Goal: Task Accomplishment & Management: Complete application form

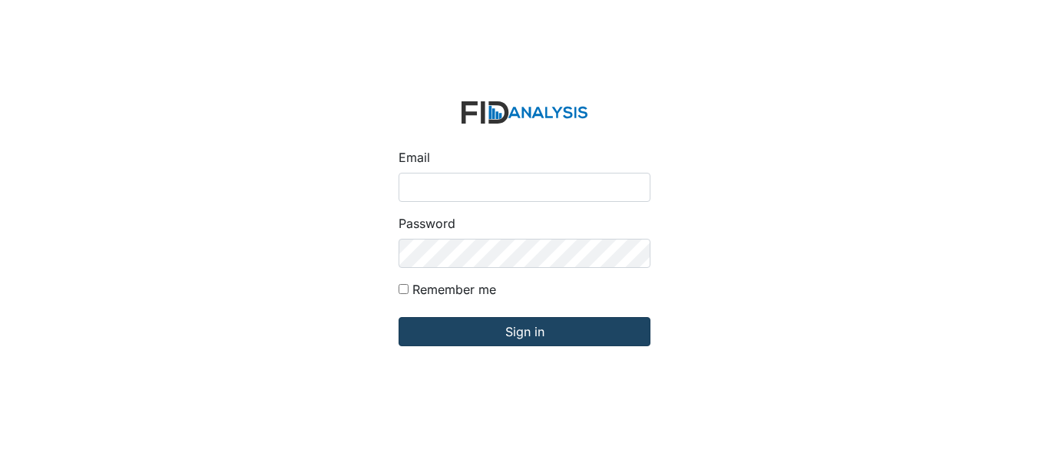
type input "[EMAIL_ADDRESS][DOMAIN_NAME]"
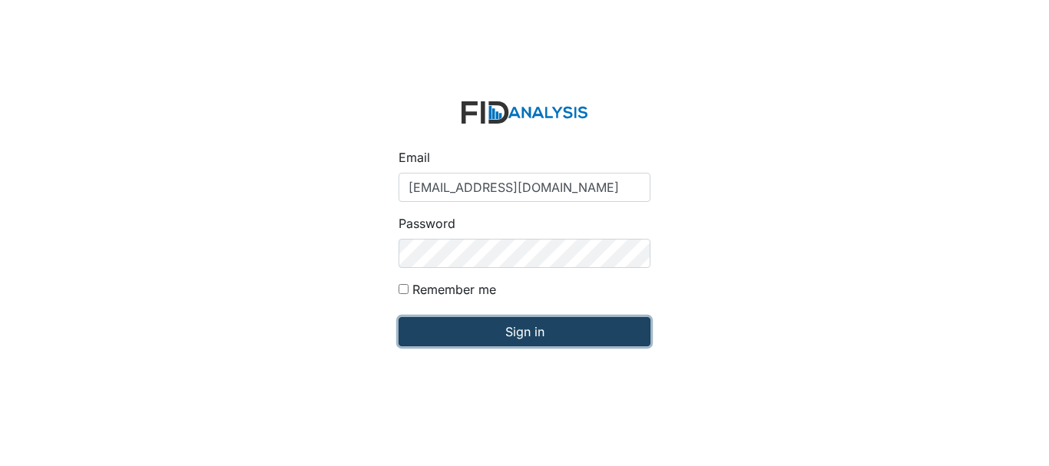
click at [517, 330] on input "Sign in" at bounding box center [525, 331] width 252 height 29
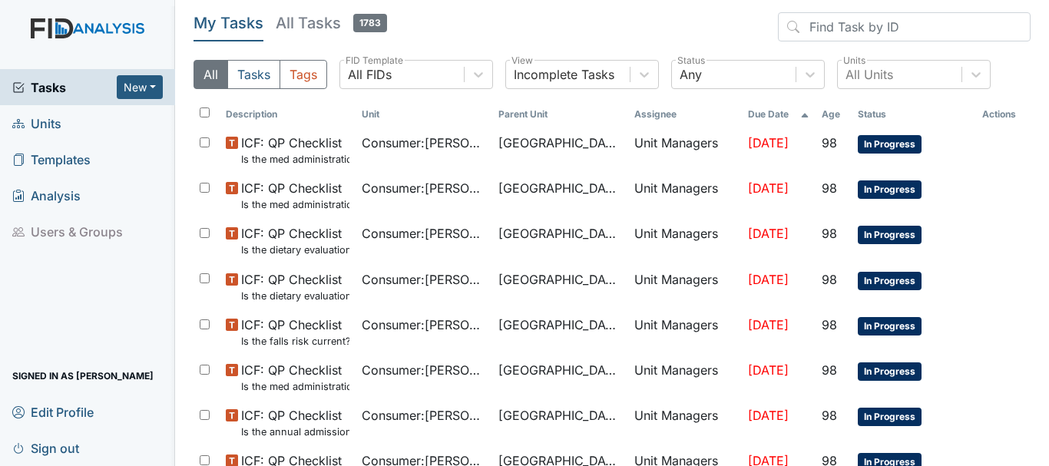
click at [45, 123] on span "Units" at bounding box center [36, 123] width 49 height 24
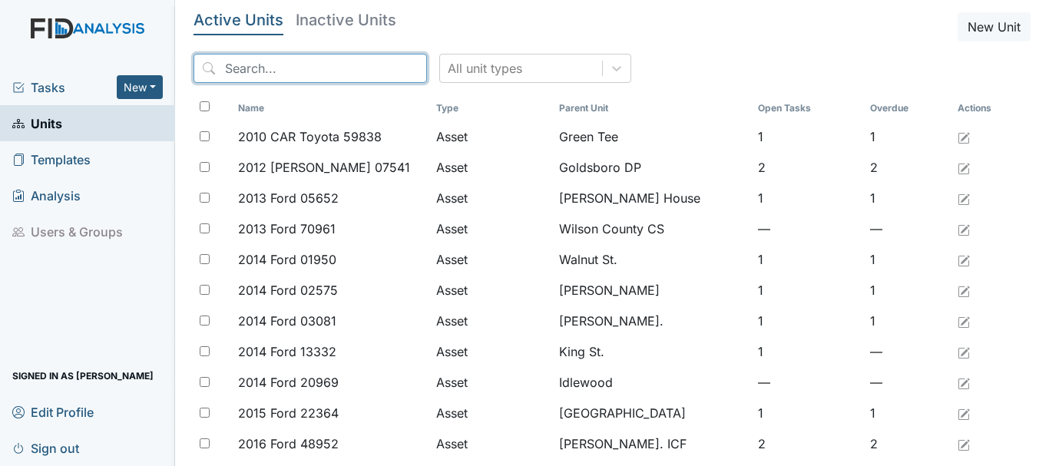
click at [286, 63] on input "search" at bounding box center [310, 68] width 233 height 29
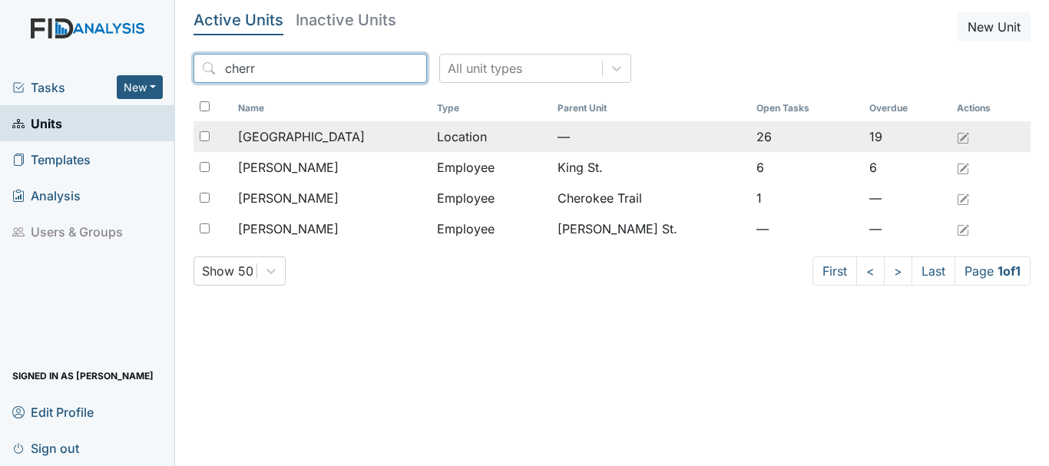
type input "cherr"
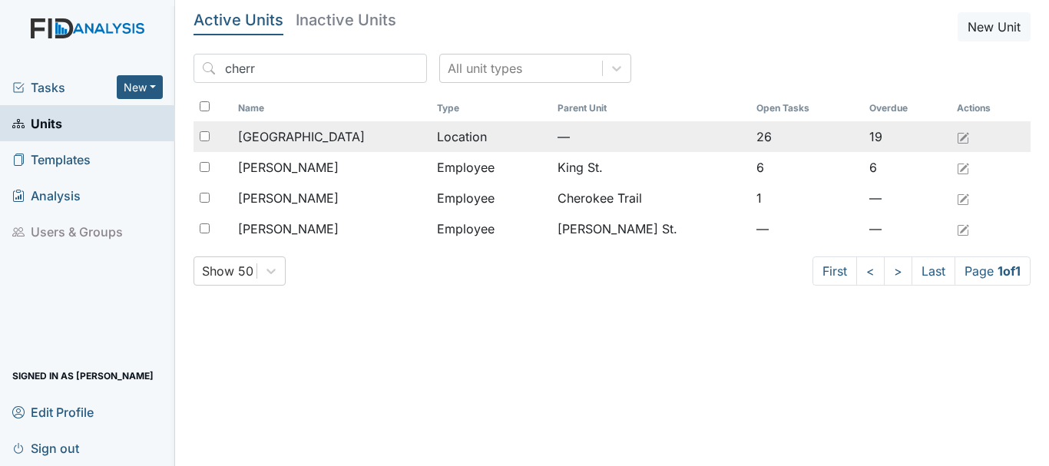
click at [293, 141] on span "[GEOGRAPHIC_DATA]" at bounding box center [301, 136] width 127 height 18
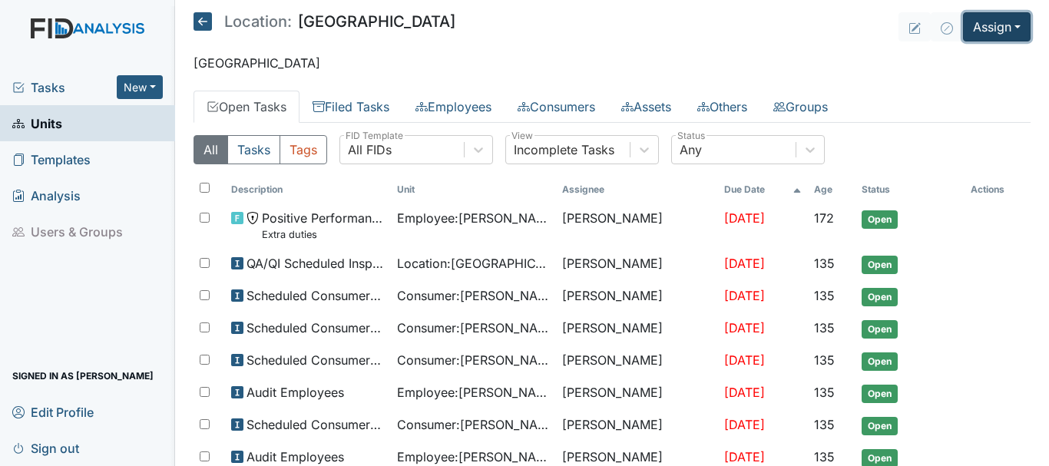
click at [968, 31] on button "Assign" at bounding box center [997, 26] width 68 height 29
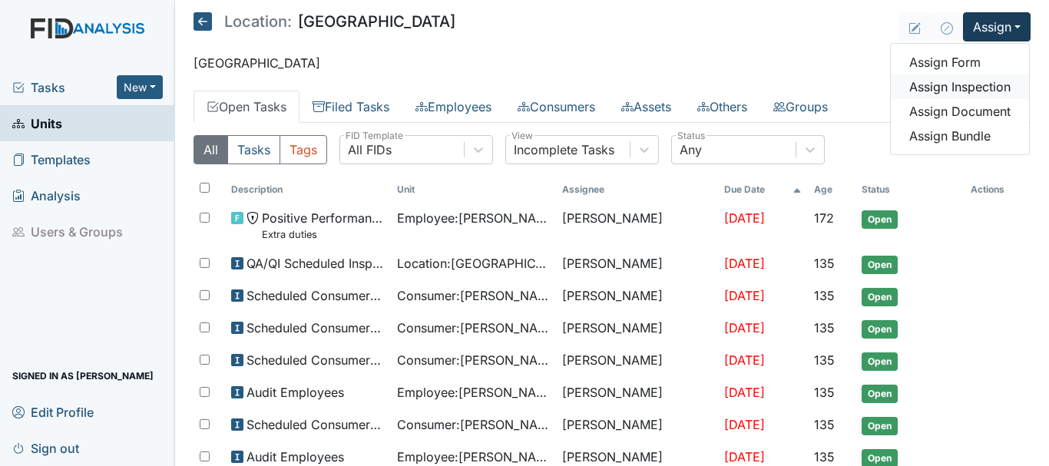
click at [948, 84] on link "Assign Inspection" at bounding box center [960, 86] width 138 height 25
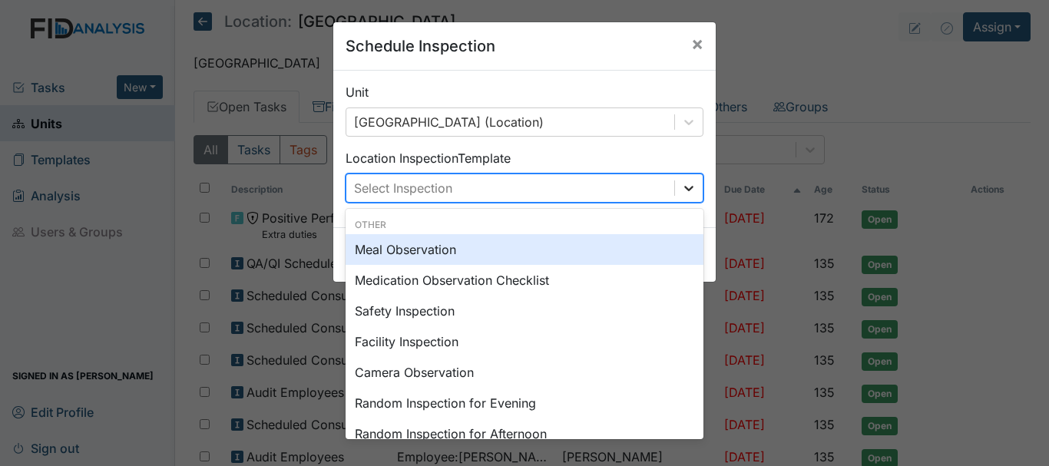
click at [684, 187] on icon at bounding box center [688, 187] width 15 height 15
click at [529, 246] on div "Meal Observation" at bounding box center [525, 249] width 358 height 31
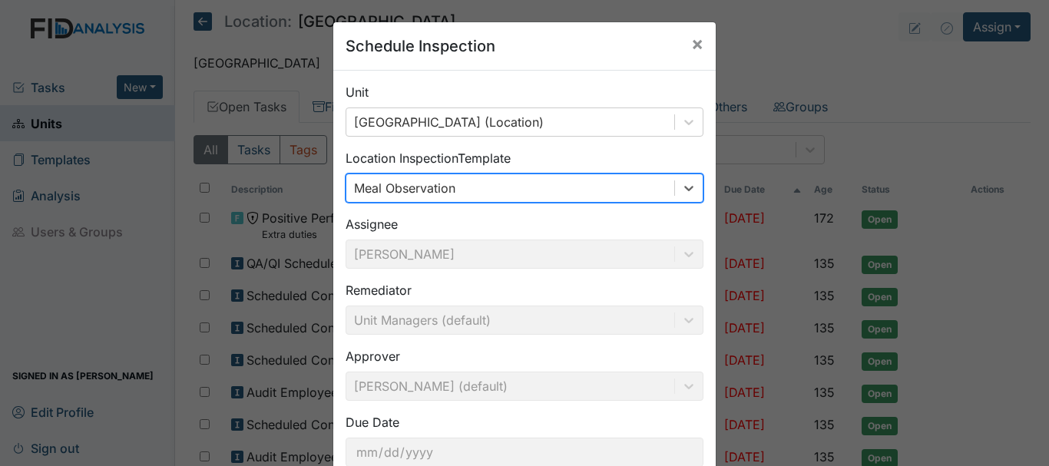
scroll to position [102, 0]
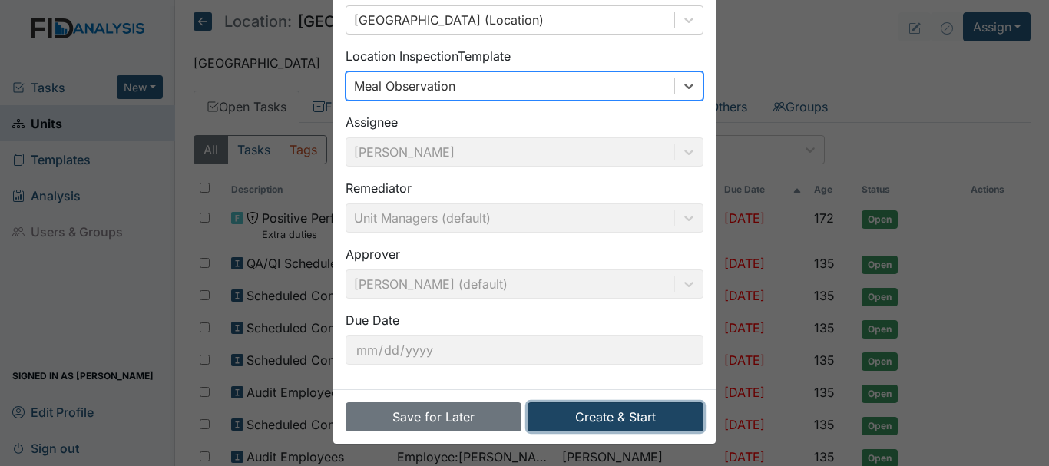
click at [591, 415] on button "Create & Start" at bounding box center [616, 416] width 176 height 29
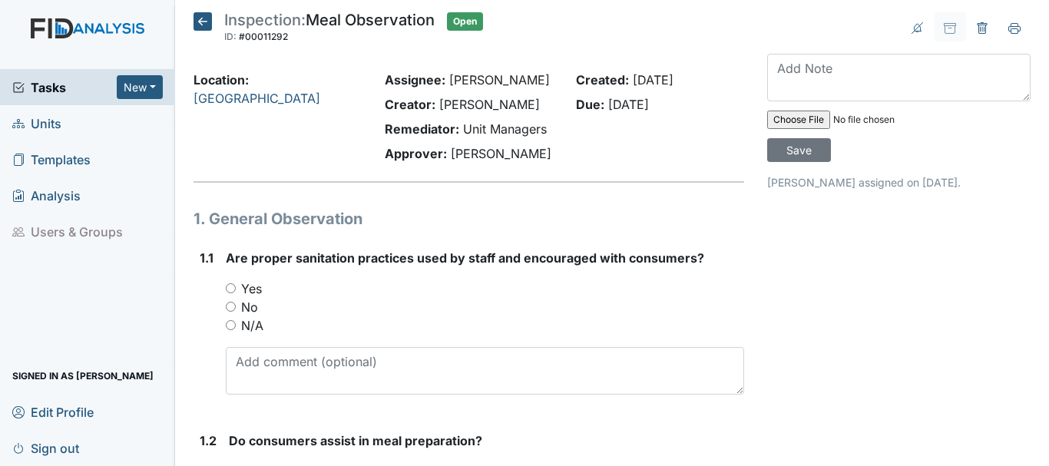
click at [230, 287] on input "Yes" at bounding box center [231, 288] width 10 height 10
radio input "true"
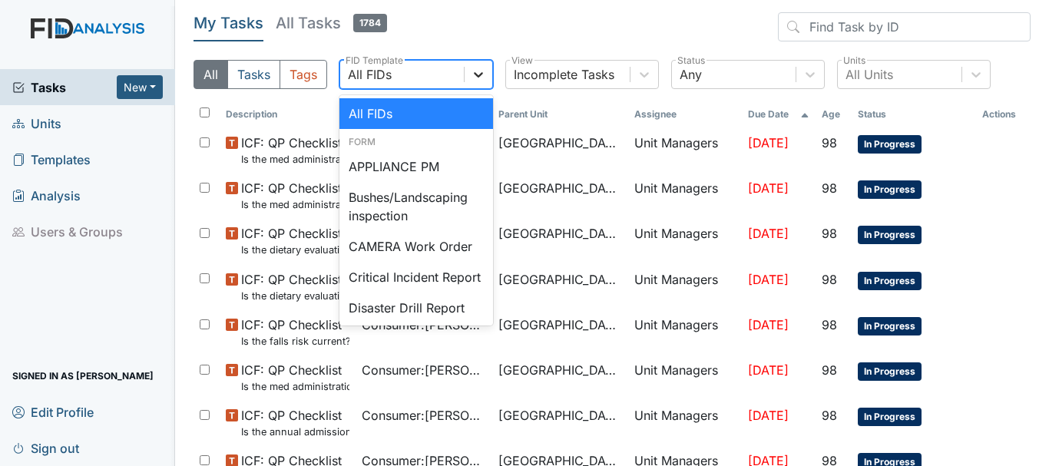
click at [480, 73] on icon at bounding box center [478, 74] width 15 height 15
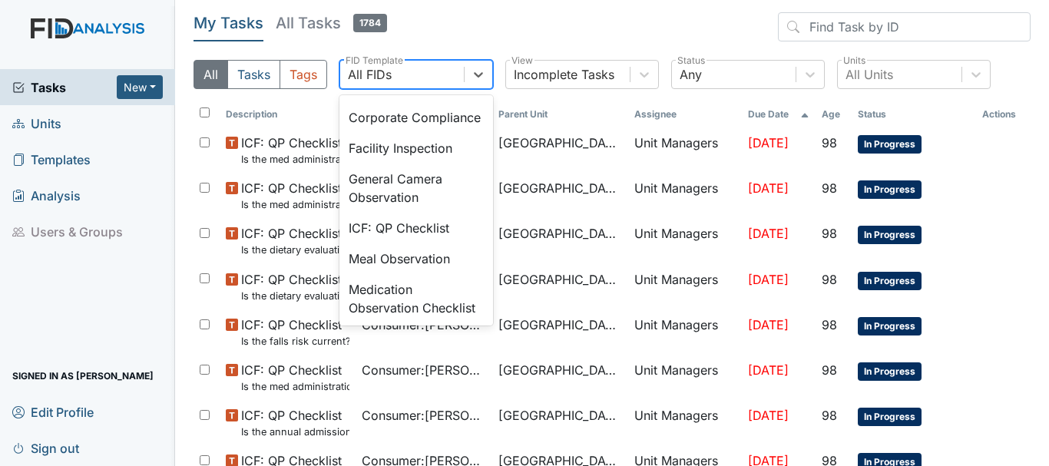
scroll to position [1065, 0]
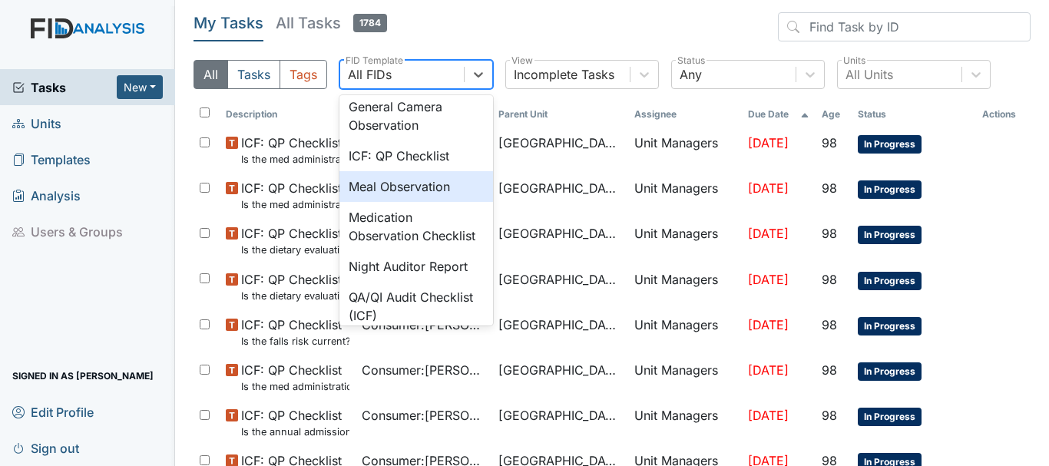
click at [435, 202] on div "Meal Observation" at bounding box center [416, 186] width 154 height 31
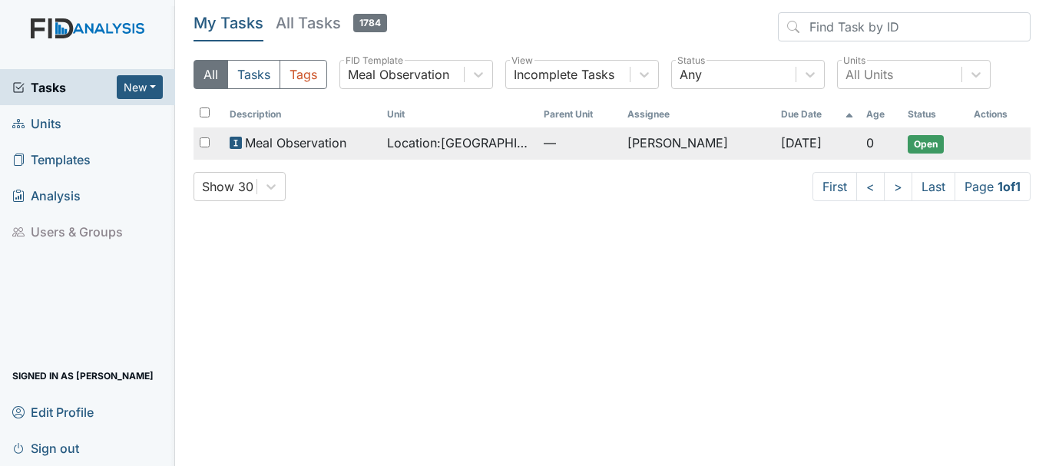
click at [921, 141] on span "Open" at bounding box center [926, 144] width 36 height 18
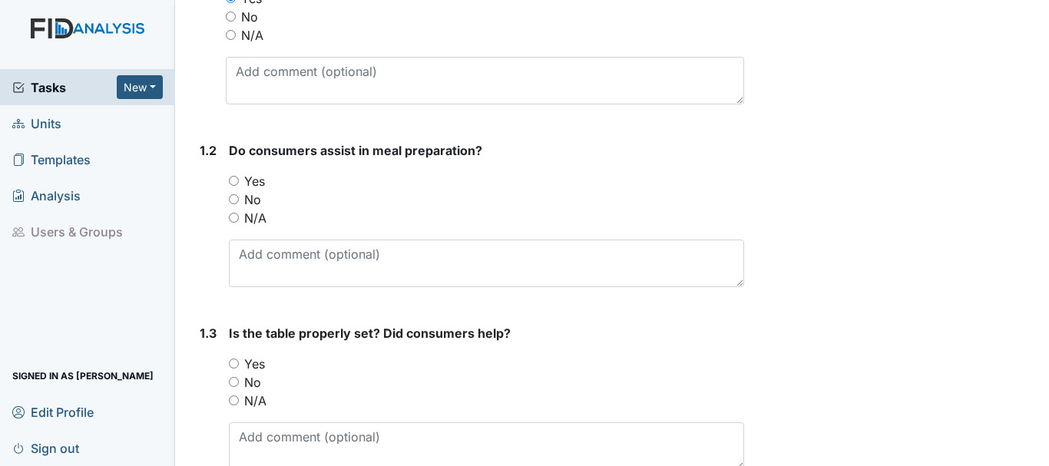
scroll to position [297, 0]
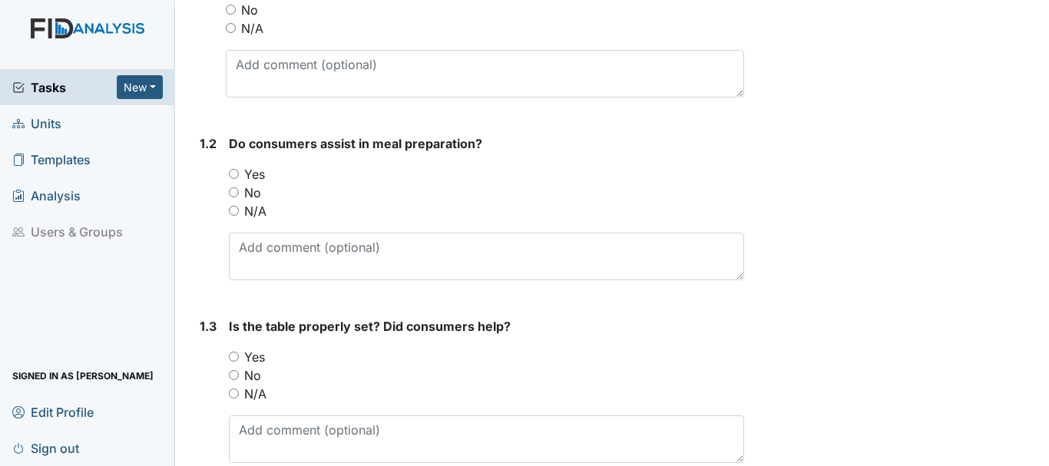
click at [233, 170] on input "Yes" at bounding box center [234, 174] width 10 height 10
radio input "true"
click at [233, 356] on input "Yes" at bounding box center [234, 357] width 10 height 10
radio input "true"
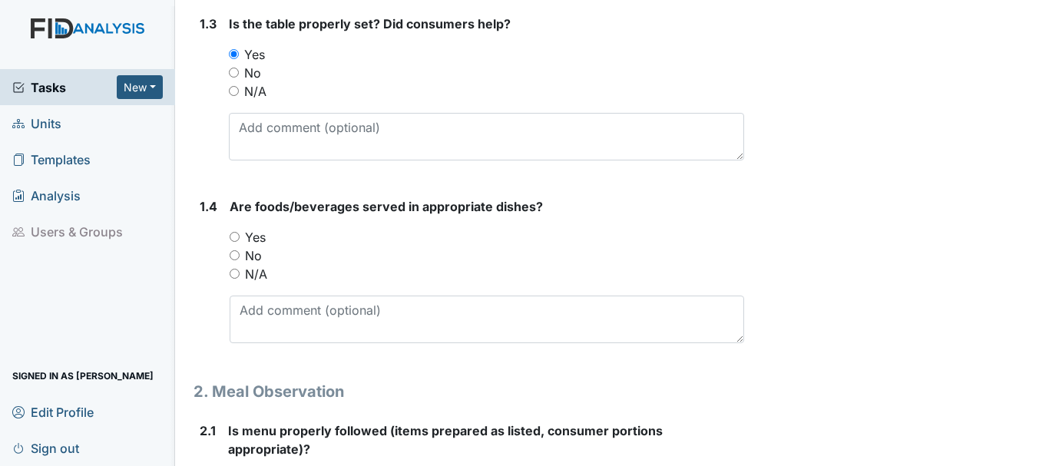
scroll to position [610, 0]
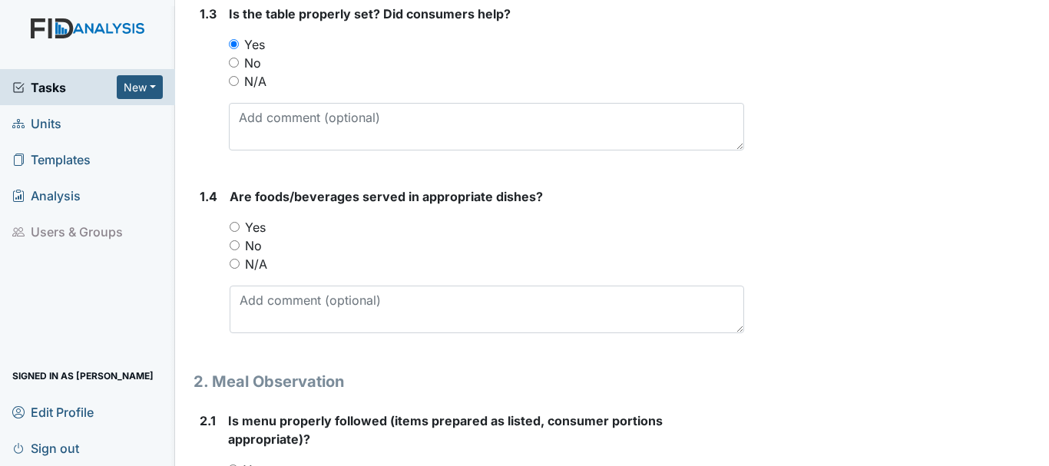
click at [235, 227] on input "Yes" at bounding box center [235, 227] width 10 height 10
radio input "true"
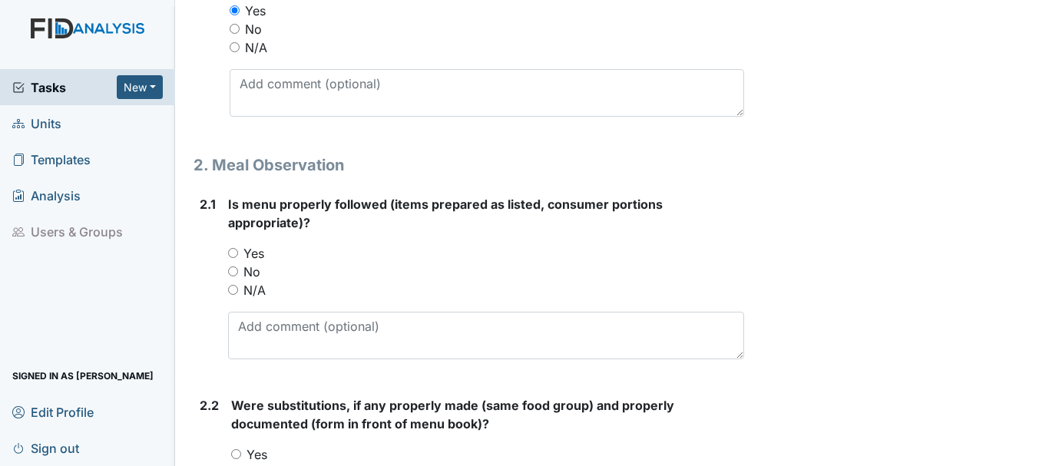
scroll to position [835, 0]
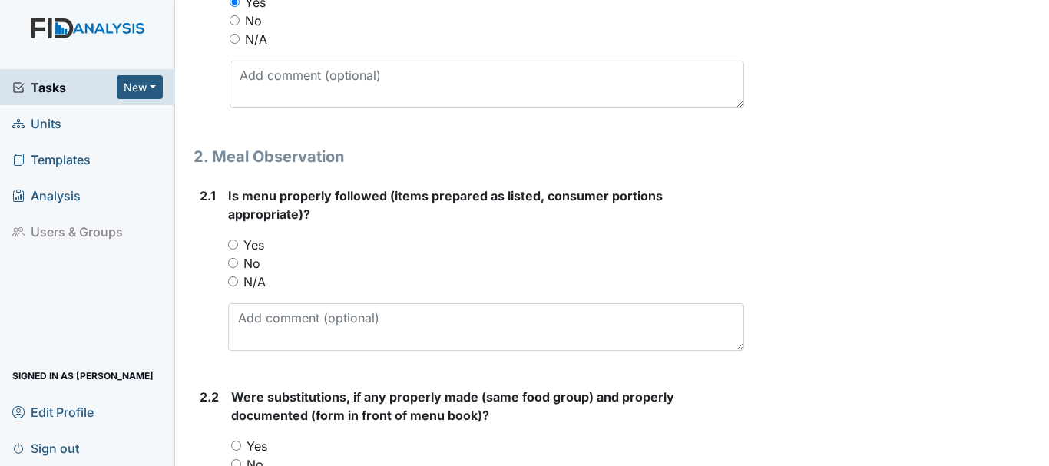
click at [236, 244] on input "Yes" at bounding box center [233, 245] width 10 height 10
radio input "true"
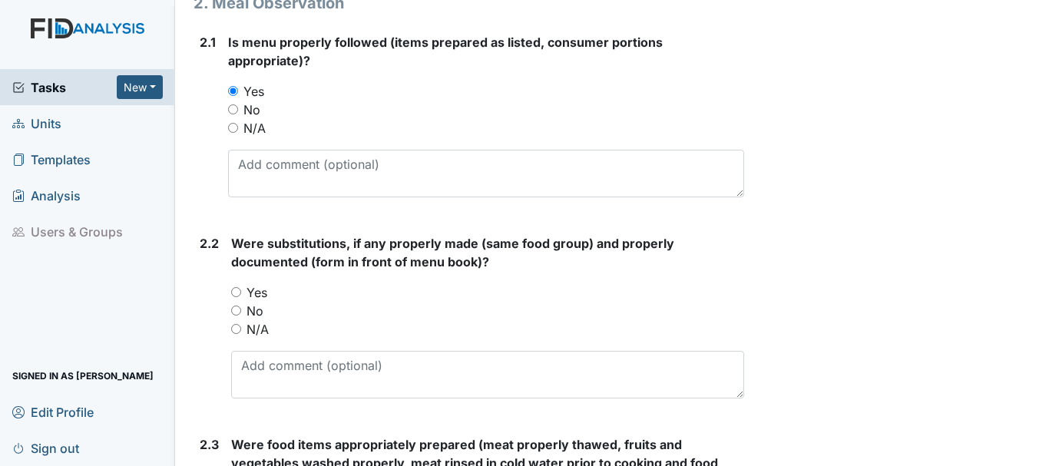
scroll to position [993, 0]
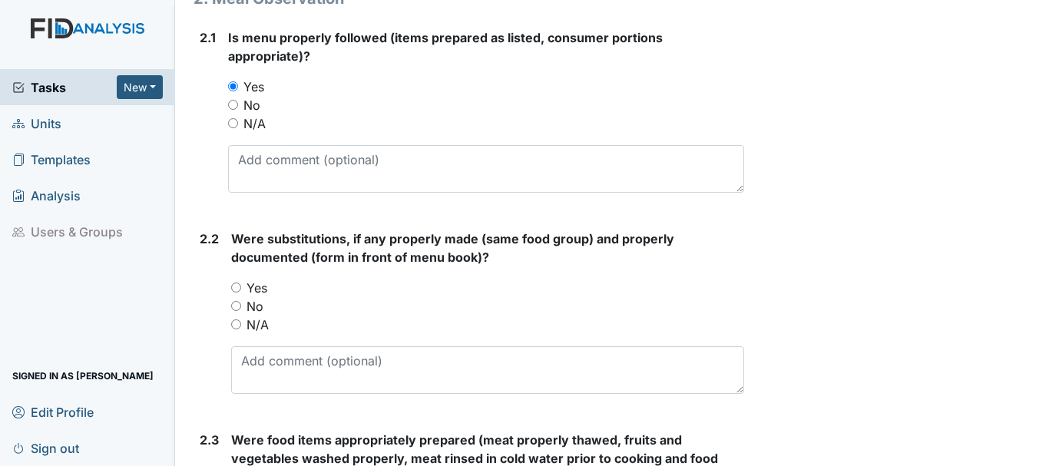
click at [237, 306] on input "No" at bounding box center [236, 306] width 10 height 10
radio input "true"
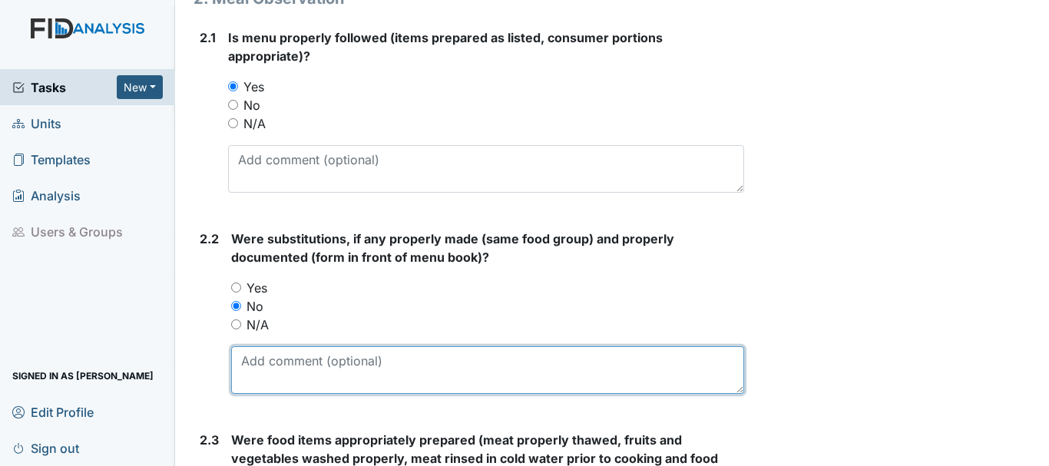
click at [307, 359] on textarea at bounding box center [487, 370] width 513 height 48
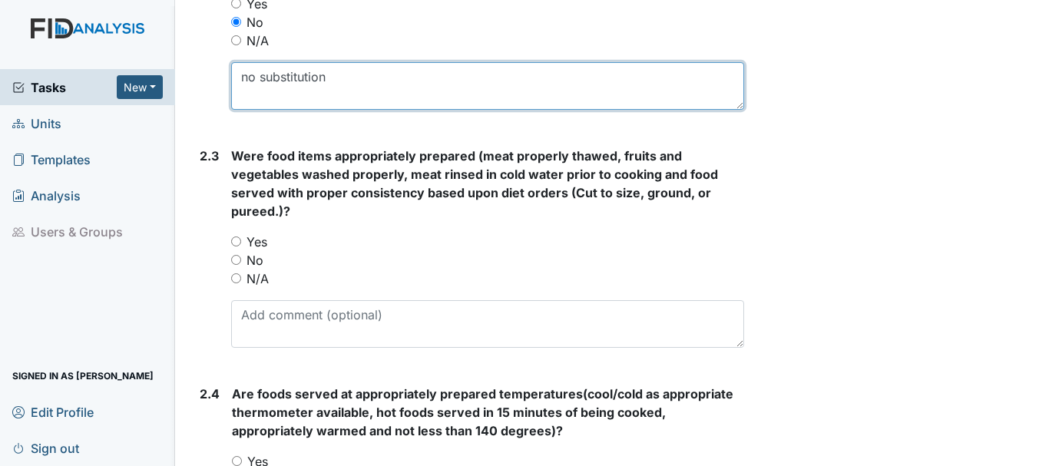
scroll to position [1278, 0]
type textarea "no substitution need"
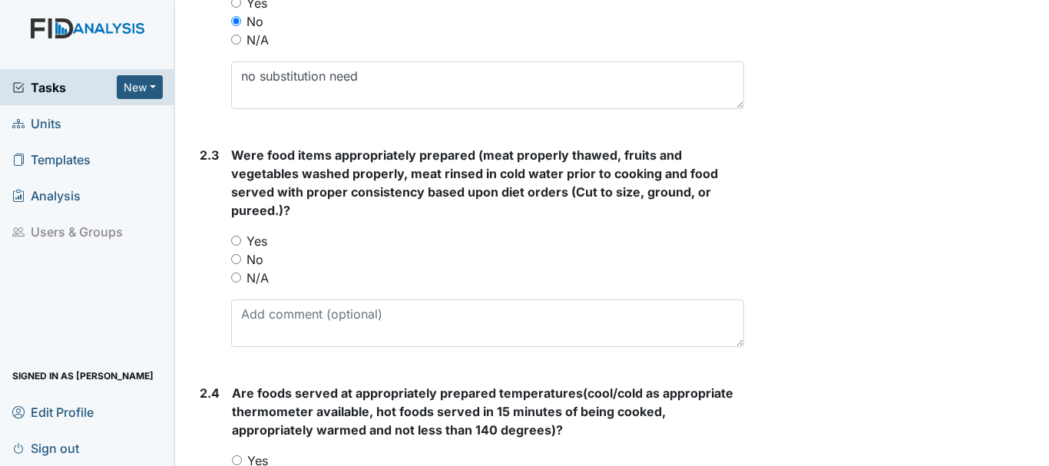
click at [237, 237] on input "Yes" at bounding box center [236, 241] width 10 height 10
radio input "true"
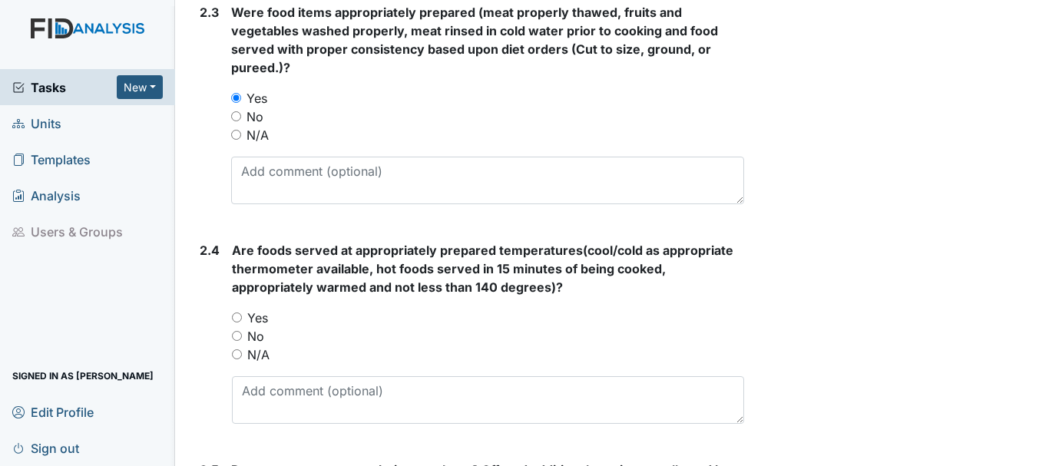
scroll to position [1424, 0]
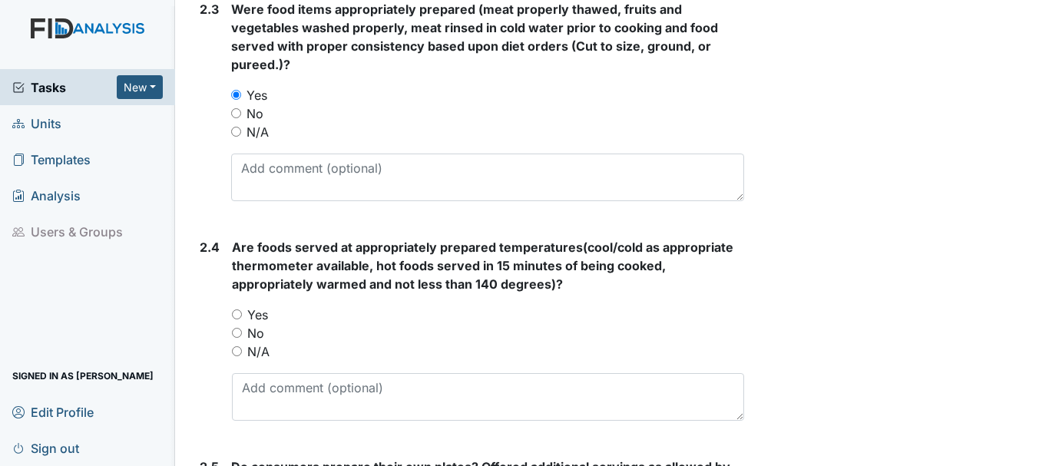
click at [235, 310] on input "Yes" at bounding box center [237, 314] width 10 height 10
radio input "true"
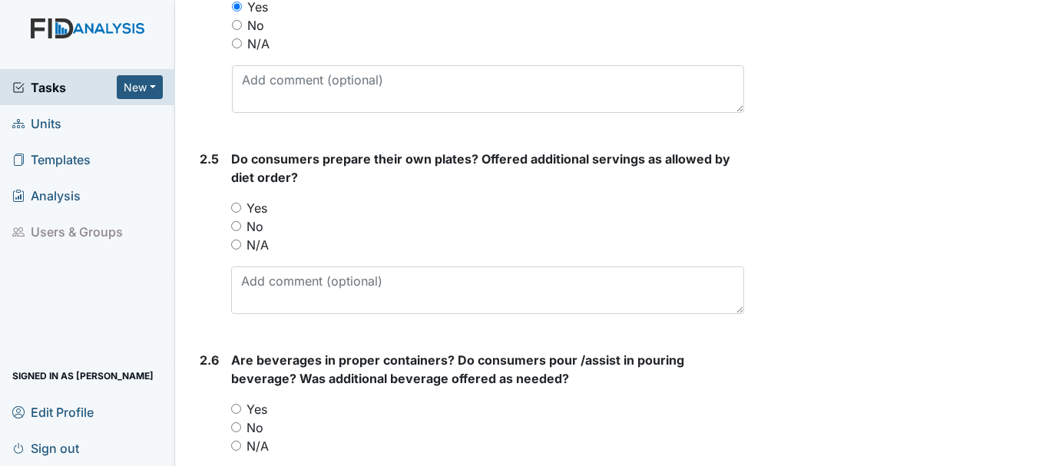
scroll to position [1732, 0]
click at [256, 200] on label "Yes" at bounding box center [257, 207] width 21 height 18
click at [241, 202] on input "Yes" at bounding box center [236, 207] width 10 height 10
radio input "true"
click at [237, 210] on input "Yes" at bounding box center [236, 207] width 10 height 10
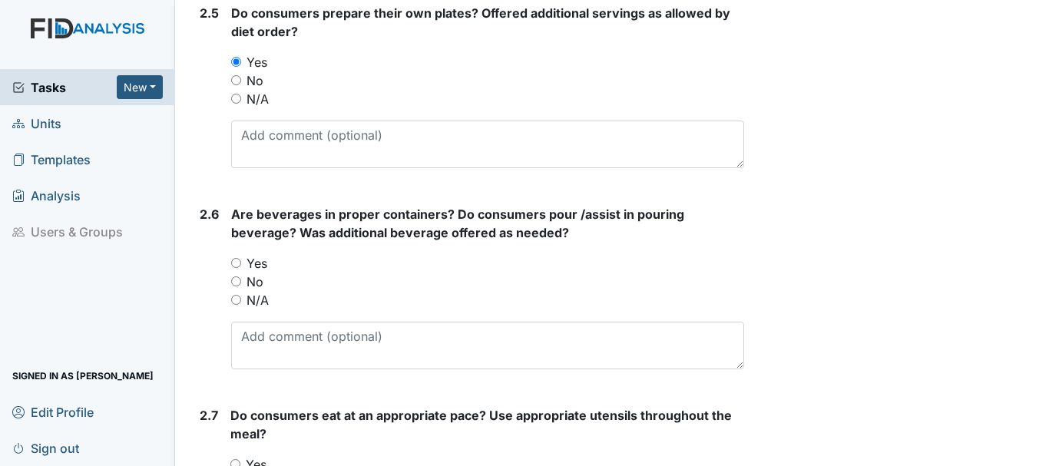
scroll to position [1878, 0]
click at [237, 262] on input "Yes" at bounding box center [236, 262] width 10 height 10
radio input "true"
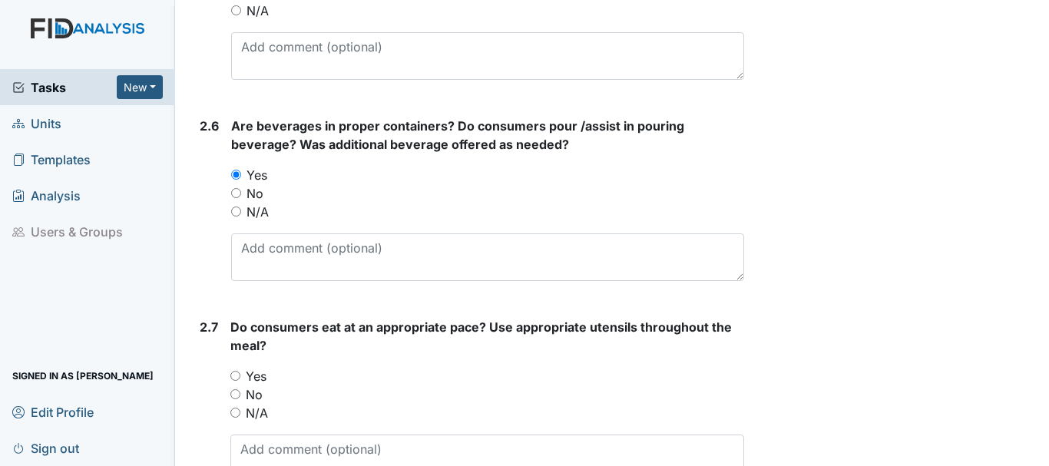
scroll to position [2040, 0]
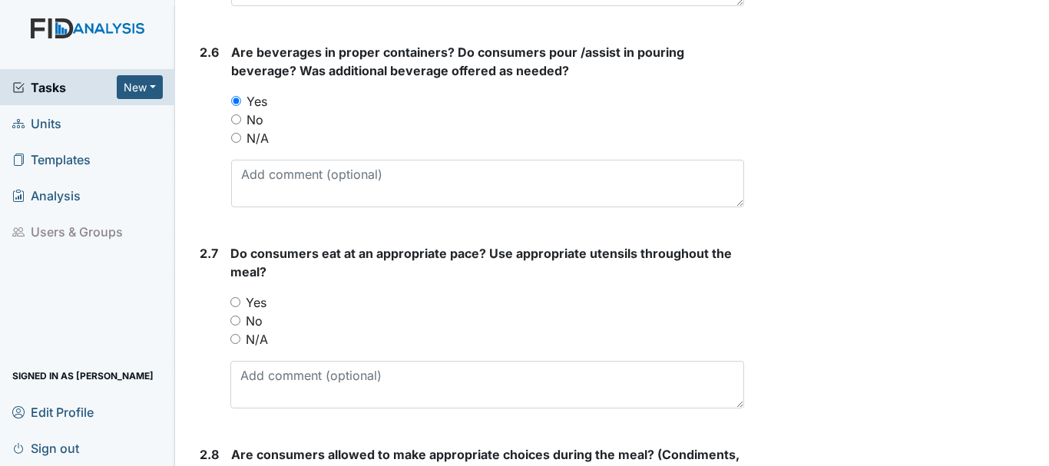
click at [235, 299] on input "Yes" at bounding box center [235, 302] width 10 height 10
radio input "true"
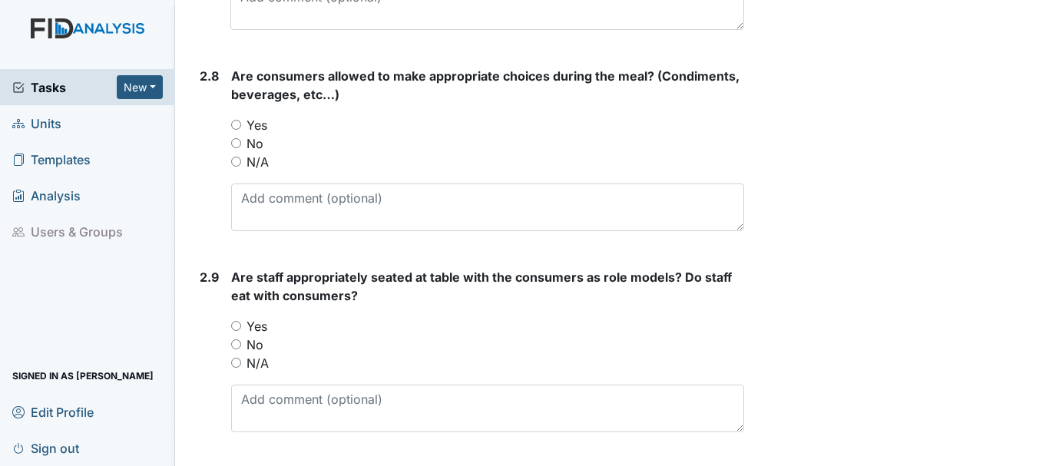
scroll to position [2417, 0]
click at [240, 121] on input "Yes" at bounding box center [236, 126] width 10 height 10
radio input "true"
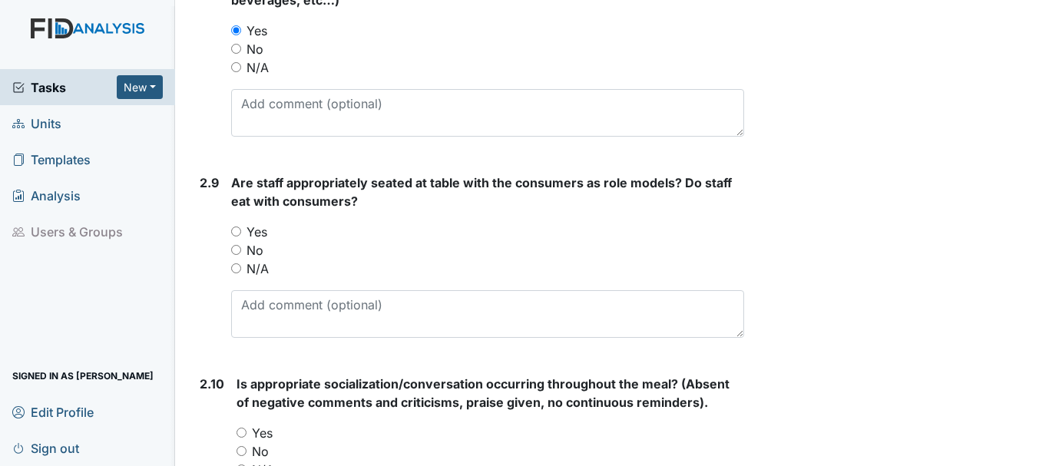
scroll to position [2513, 0]
click at [237, 230] on input "Yes" at bounding box center [236, 232] width 10 height 10
radio input "true"
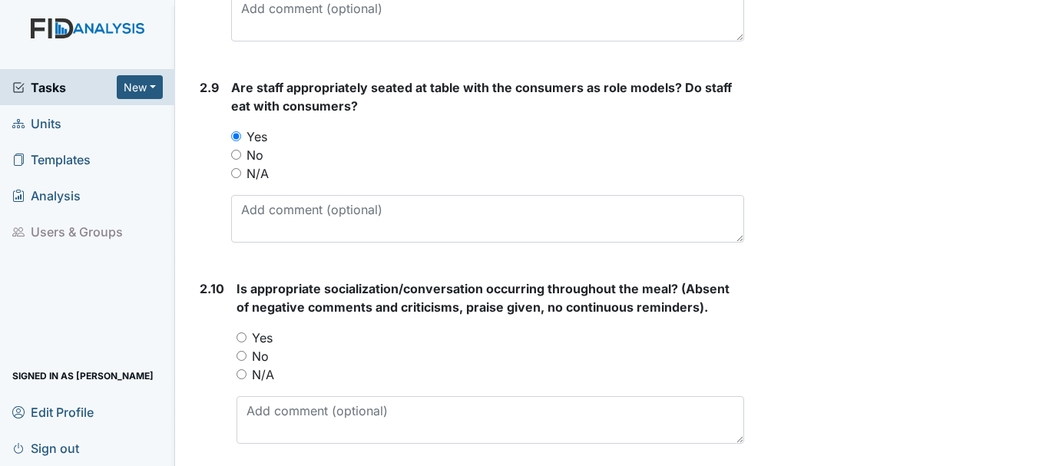
scroll to position [2614, 0]
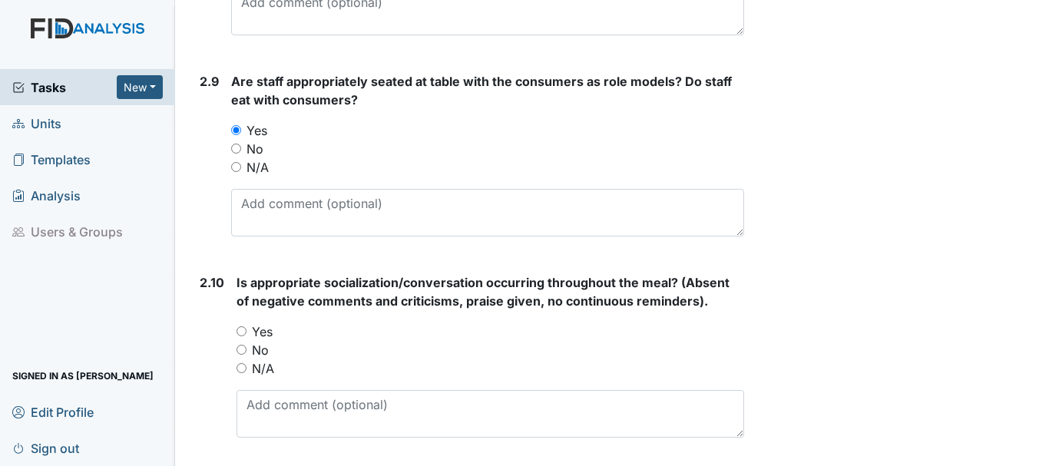
click at [243, 331] on input "Yes" at bounding box center [242, 331] width 10 height 10
radio input "true"
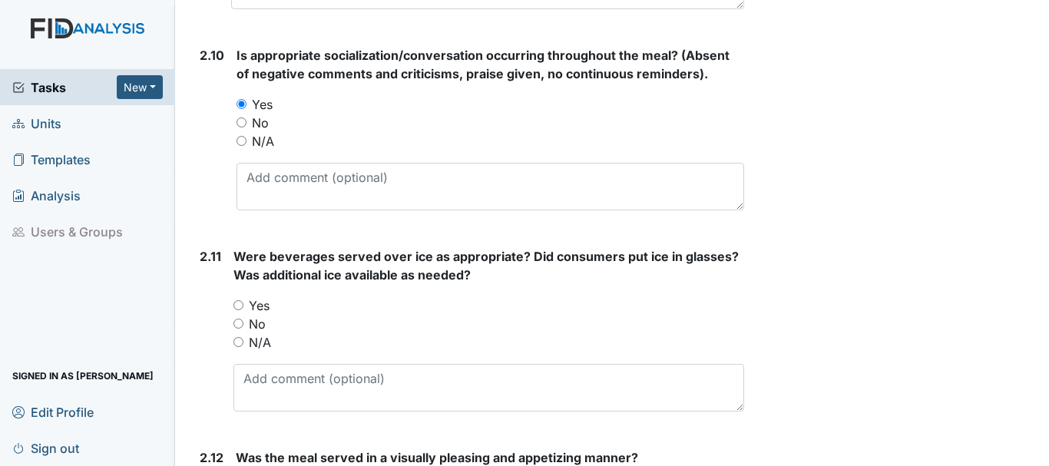
scroll to position [2842, 0]
click at [243, 303] on input "Yes" at bounding box center [238, 304] width 10 height 10
radio input "true"
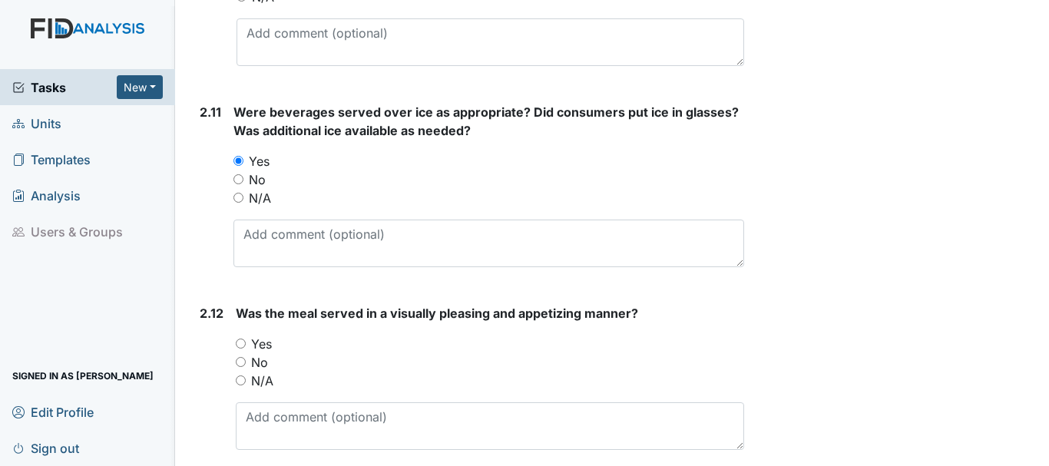
scroll to position [2988, 0]
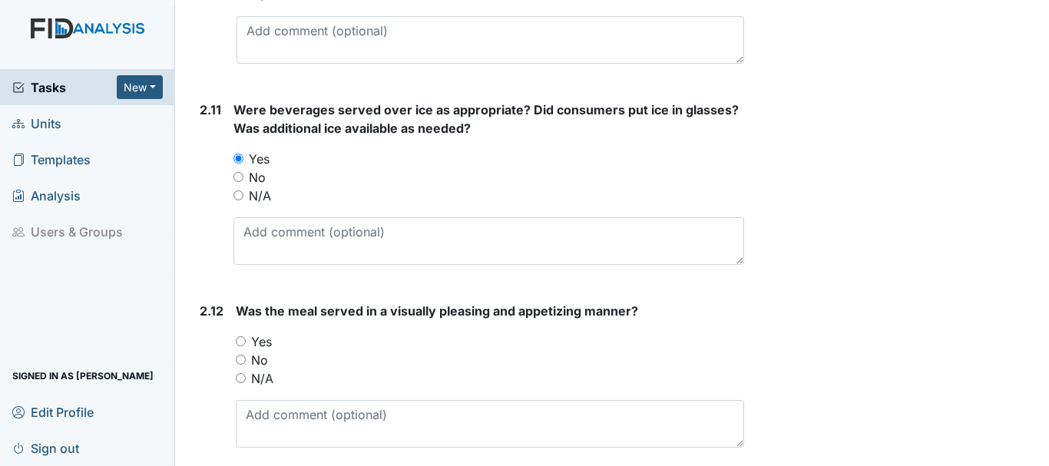
click at [239, 338] on input "Yes" at bounding box center [241, 341] width 10 height 10
radio input "true"
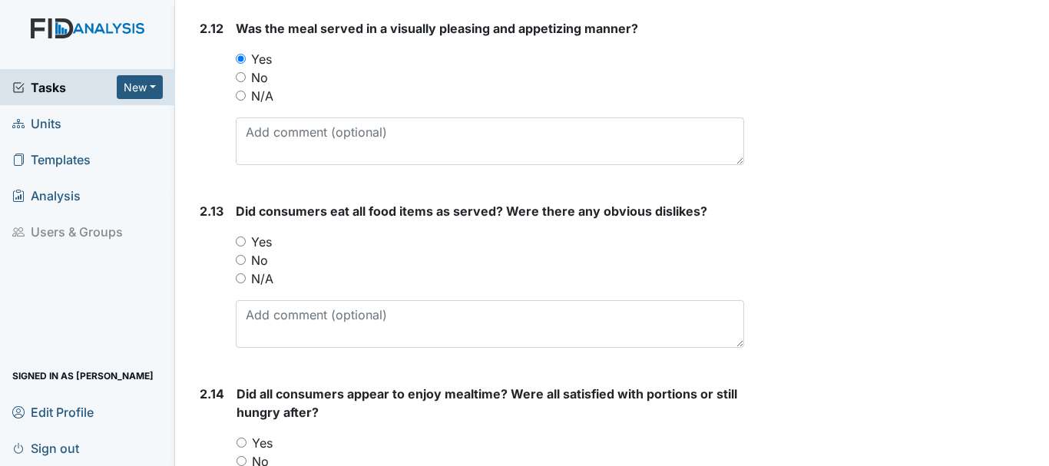
scroll to position [3274, 0]
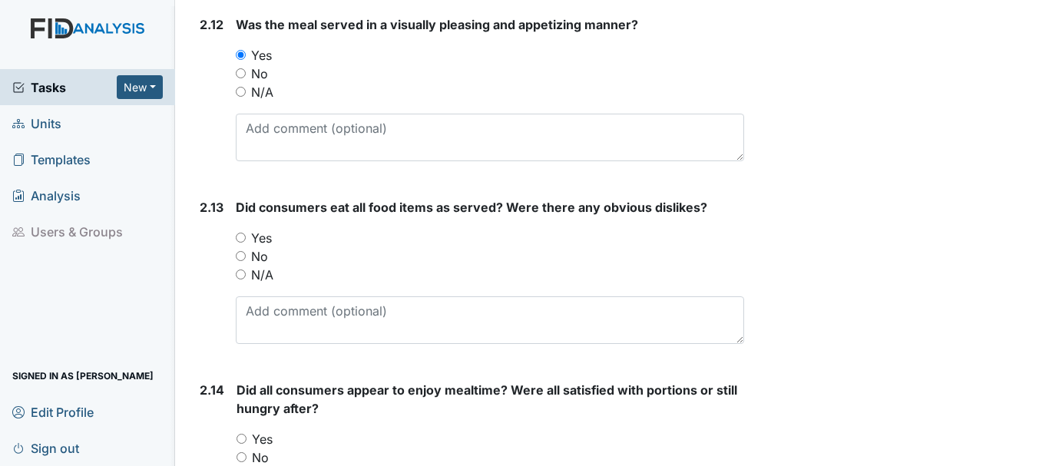
click at [240, 256] on input "No" at bounding box center [241, 256] width 10 height 10
radio input "true"
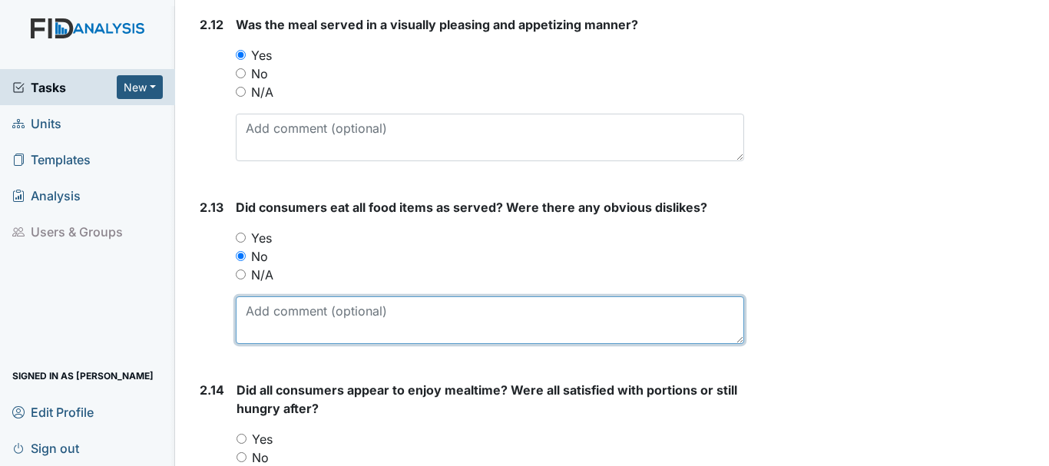
click at [339, 318] on textarea at bounding box center [490, 320] width 508 height 48
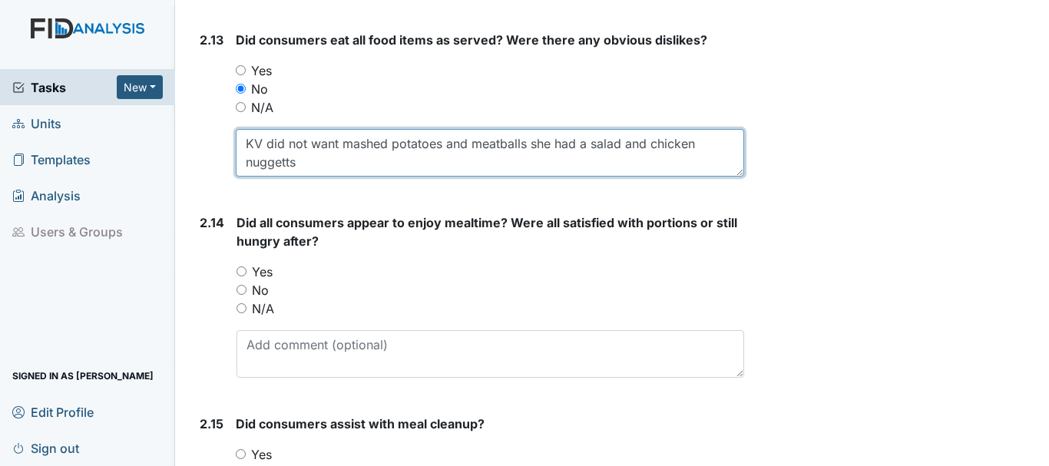
scroll to position [3446, 0]
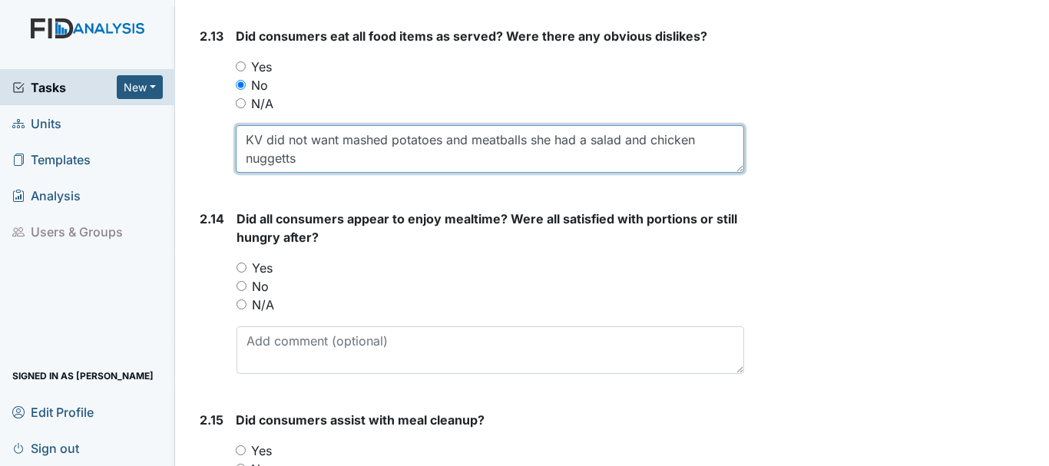
type textarea "KV did not want mashed potatoes and meatballs she had a salad and chicken nugge…"
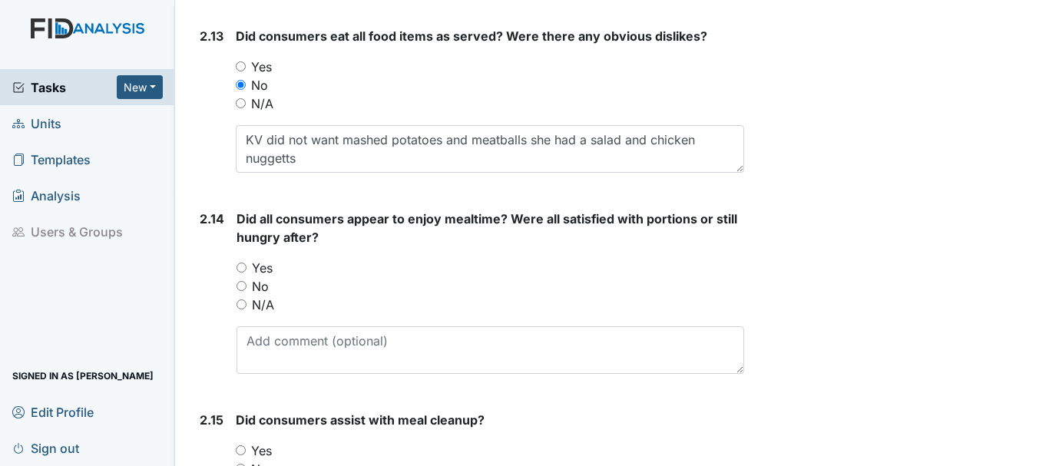
click at [245, 266] on input "Yes" at bounding box center [242, 268] width 10 height 10
radio input "true"
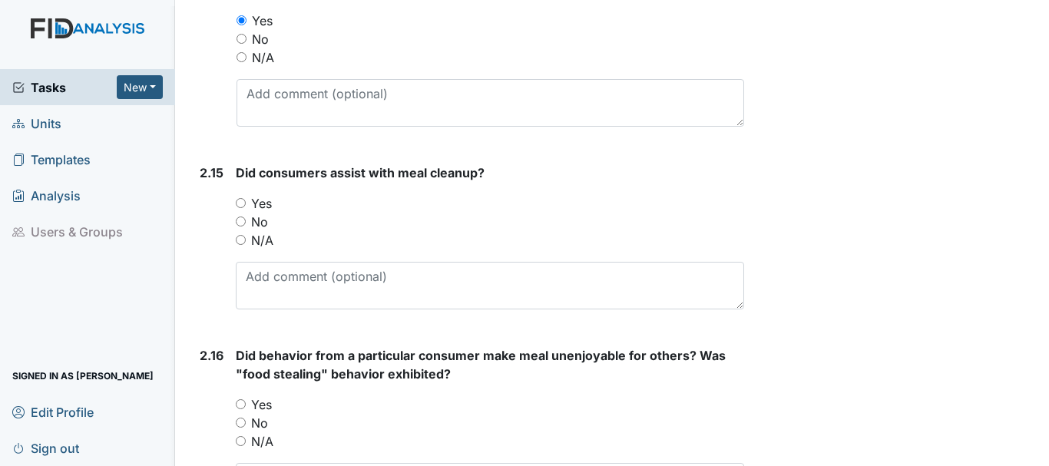
scroll to position [3698, 0]
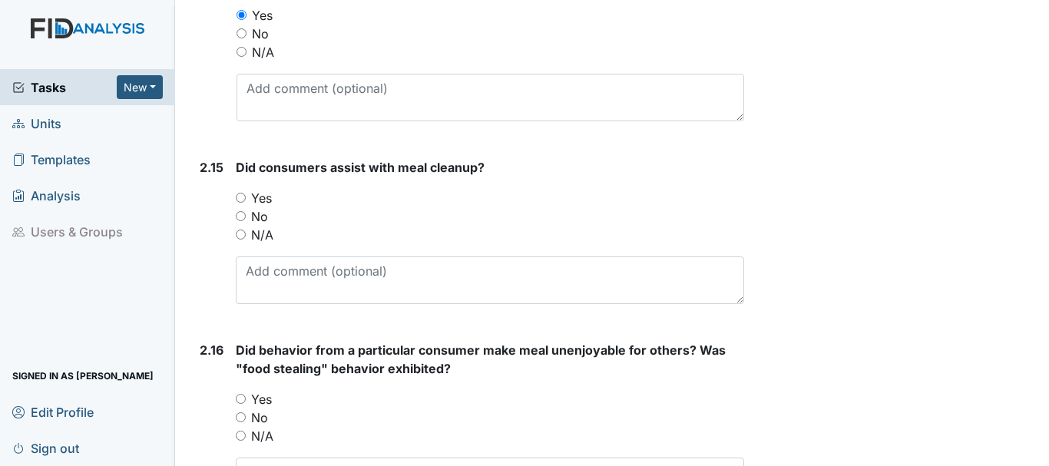
click at [240, 197] on input "Yes" at bounding box center [241, 198] width 10 height 10
radio input "true"
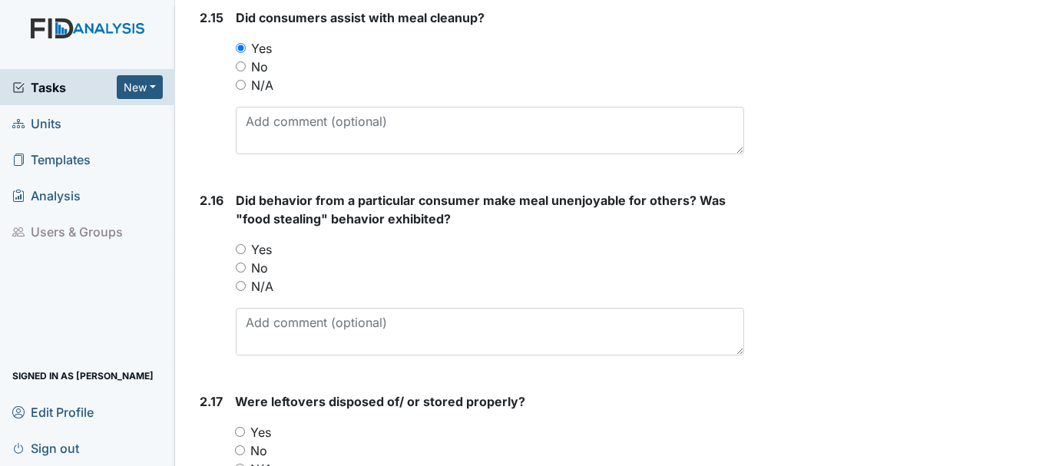
scroll to position [3859, 0]
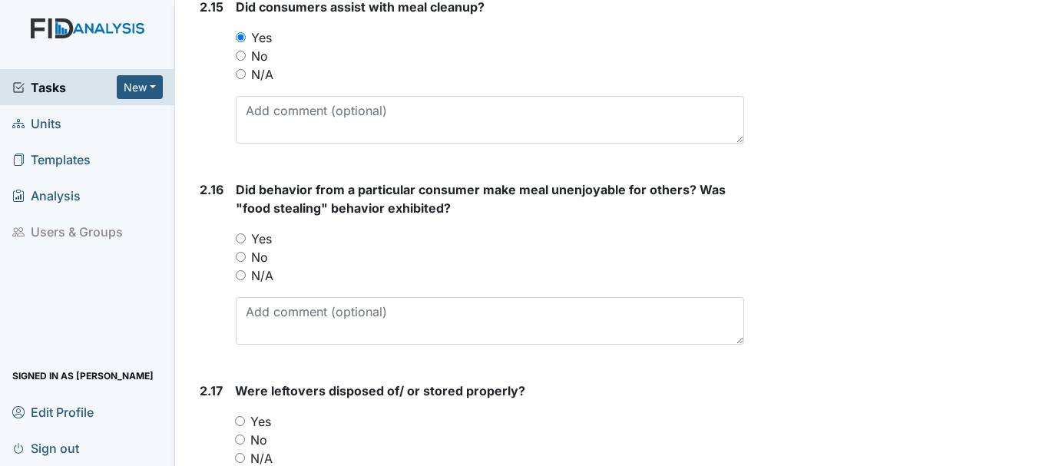
click at [240, 276] on input "N/A" at bounding box center [241, 275] width 10 height 10
radio input "true"
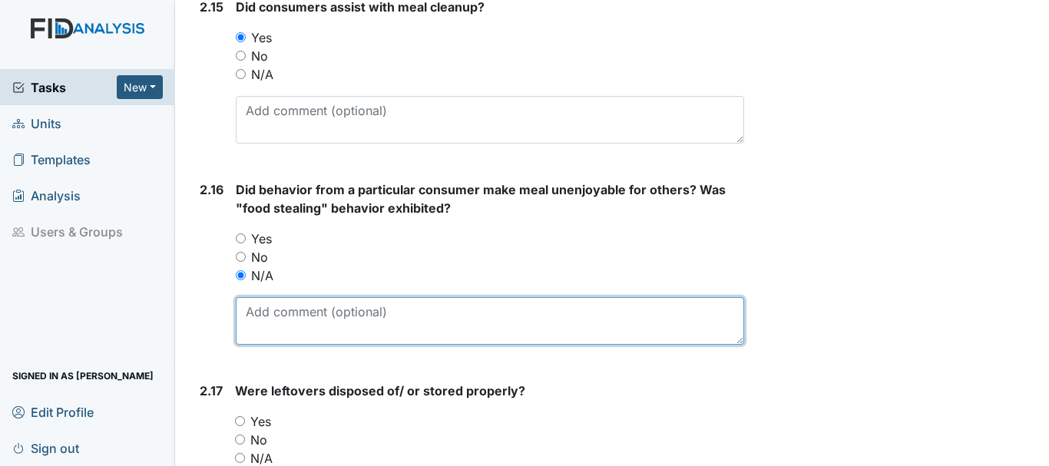
click at [346, 336] on textarea at bounding box center [490, 321] width 508 height 48
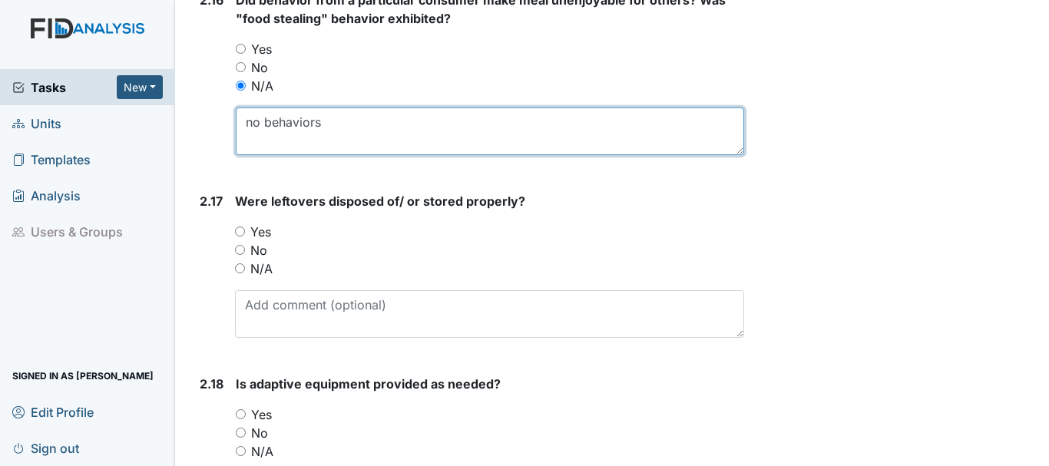
scroll to position [4051, 0]
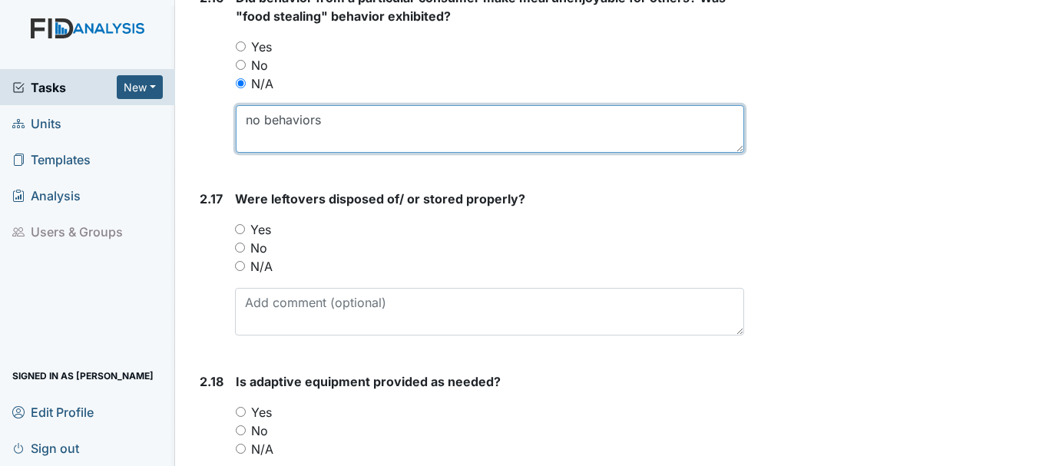
type textarea "no behaviors"
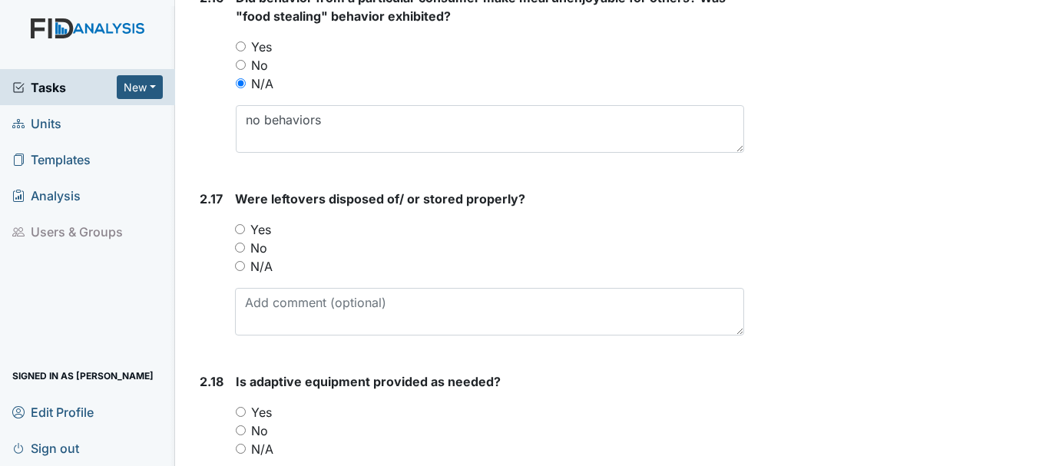
click at [240, 228] on input "Yes" at bounding box center [240, 229] width 10 height 10
radio input "true"
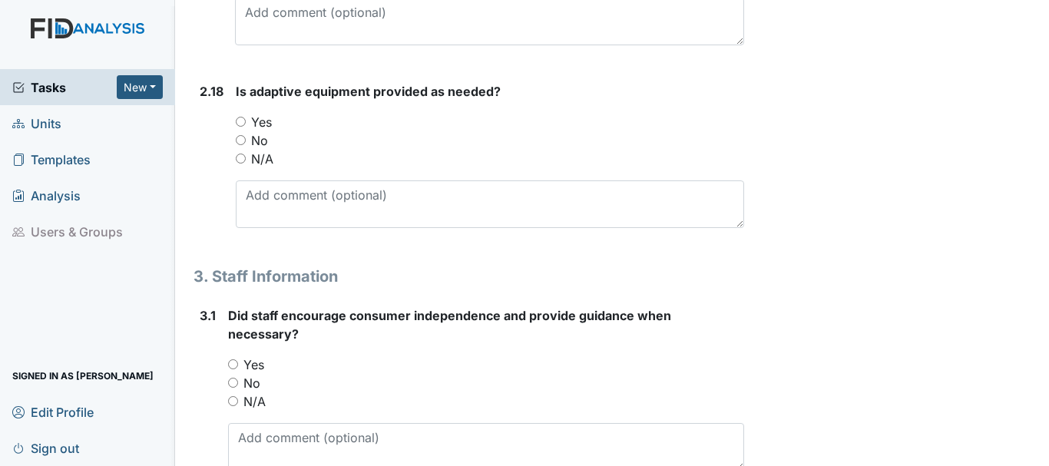
scroll to position [4344, 0]
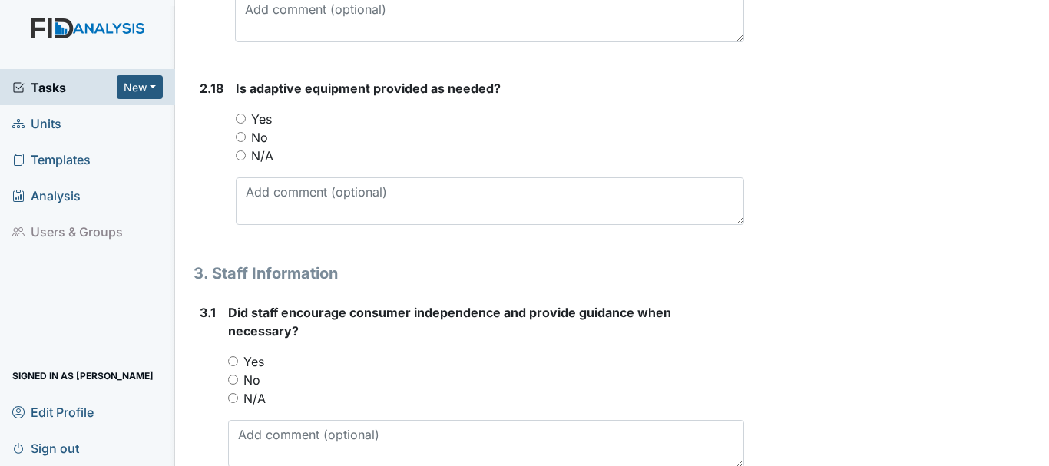
click at [243, 118] on input "Yes" at bounding box center [241, 119] width 10 height 10
radio input "true"
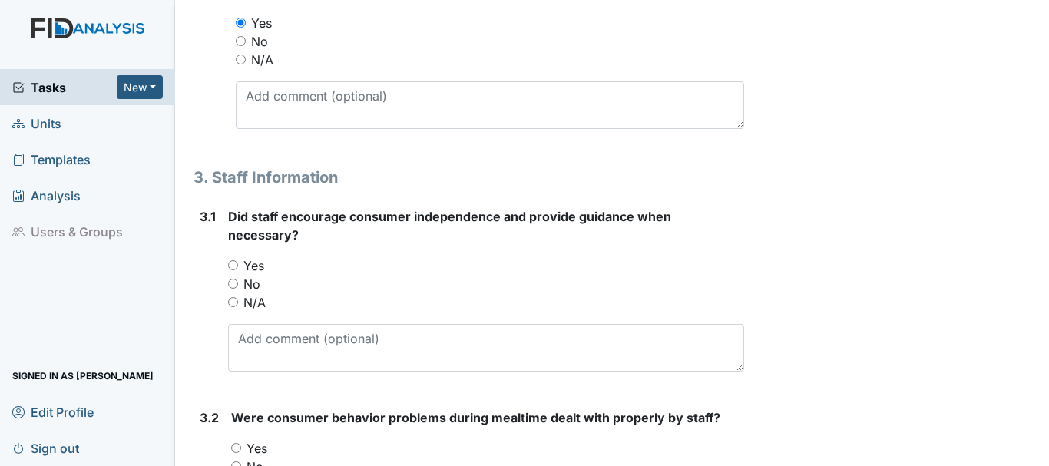
scroll to position [4442, 0]
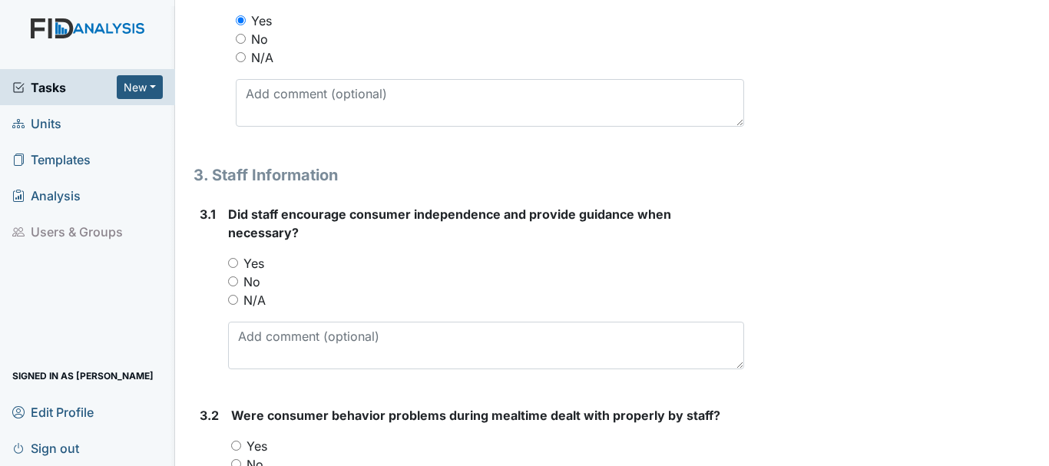
click at [235, 259] on input "Yes" at bounding box center [233, 263] width 10 height 10
radio input "true"
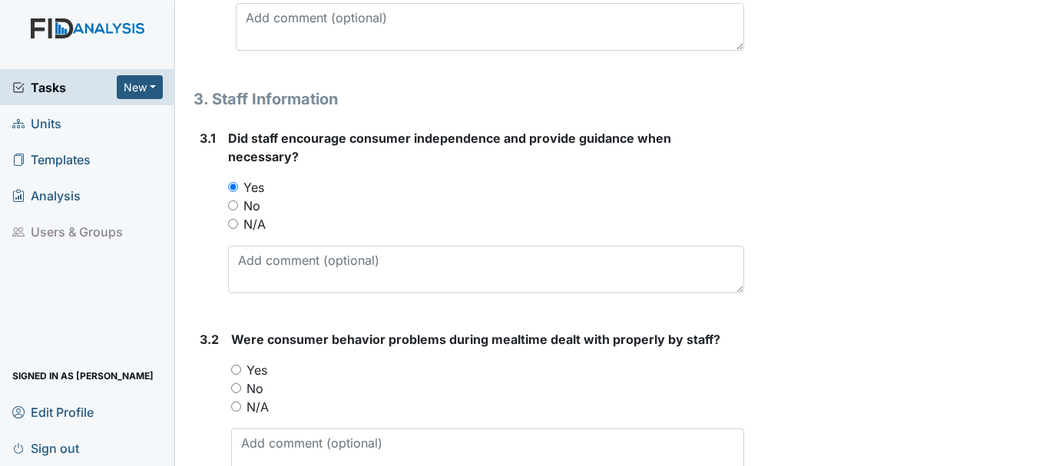
scroll to position [4532, 0]
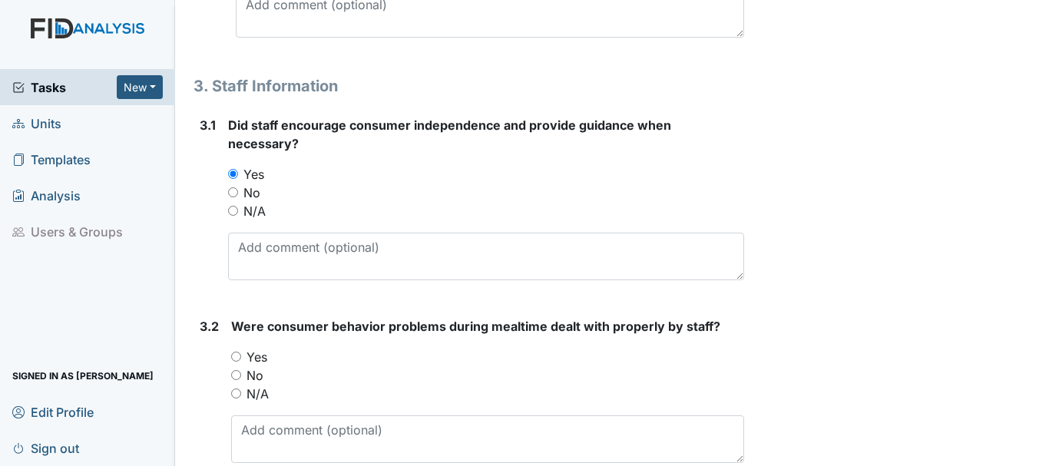
click at [237, 394] on input "N/A" at bounding box center [236, 394] width 10 height 10
radio input "true"
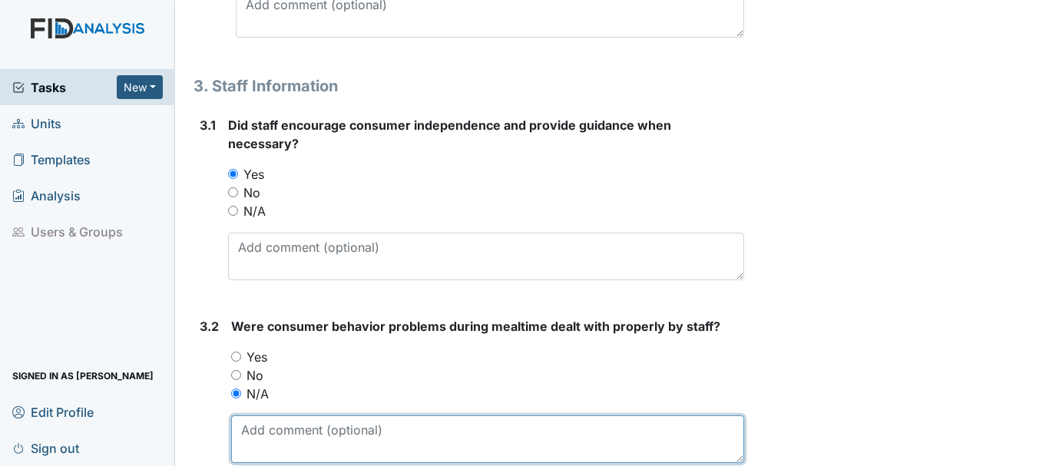
click at [326, 434] on textarea at bounding box center [487, 439] width 513 height 48
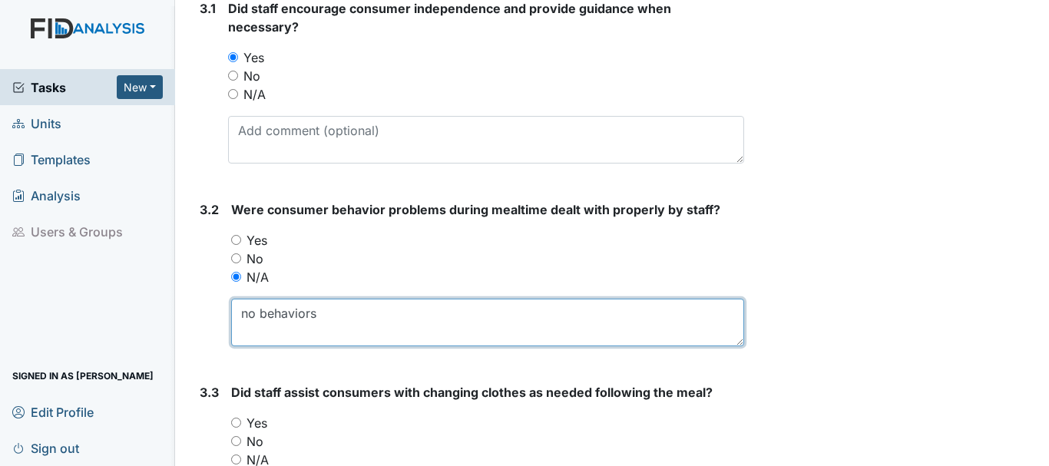
scroll to position [4790, 0]
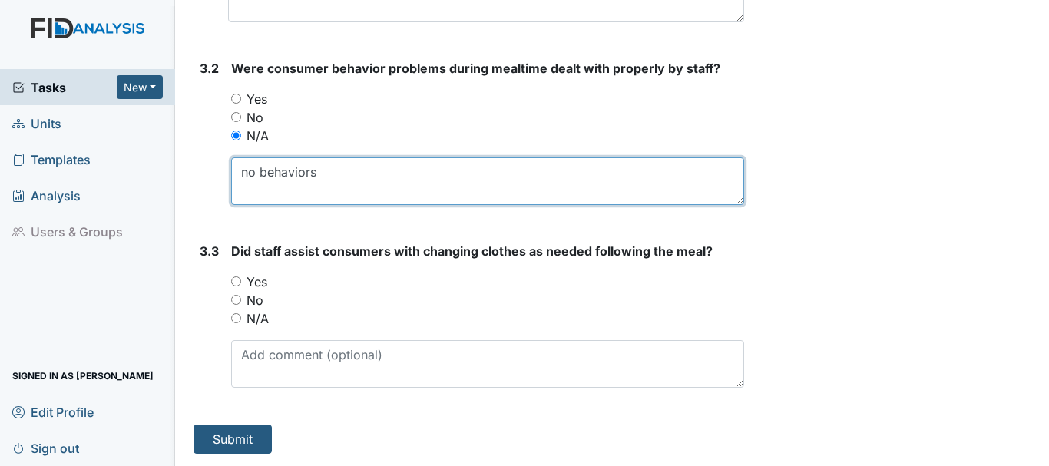
type textarea "no behaviors"
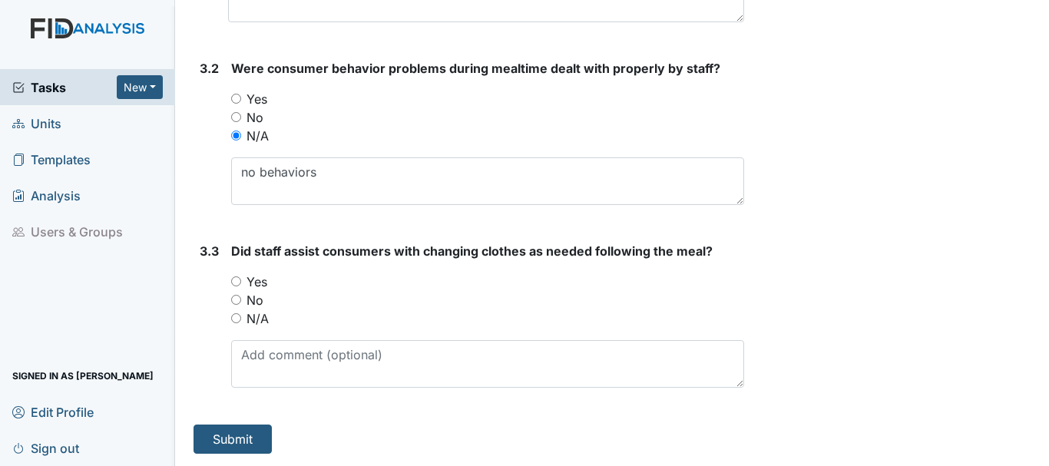
click at [238, 280] on input "Yes" at bounding box center [236, 281] width 10 height 10
radio input "true"
click at [234, 438] on button "Submit" at bounding box center [233, 439] width 78 height 29
